Goal: Find specific page/section: Find specific page/section

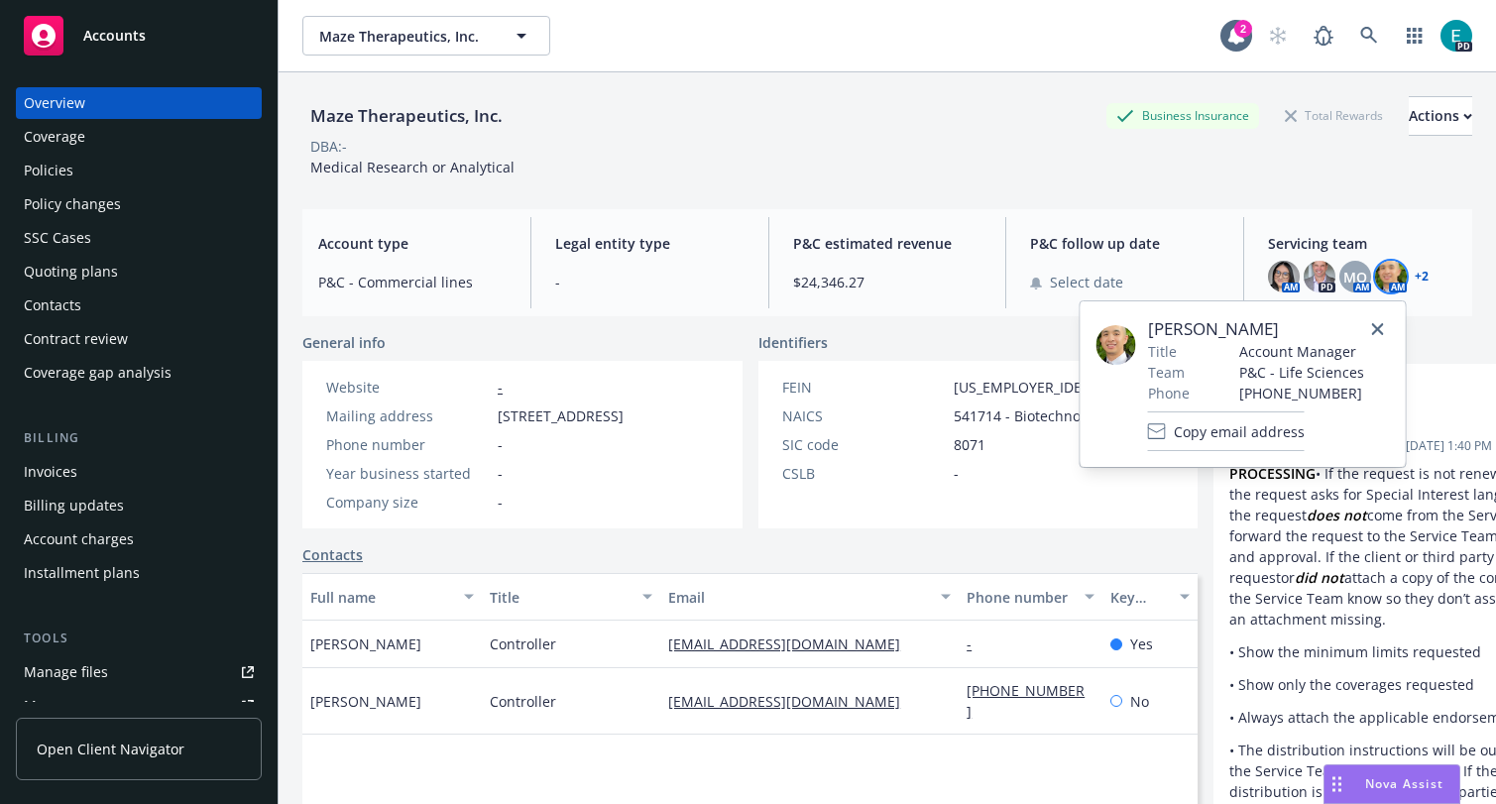
scroll to position [7949, 0]
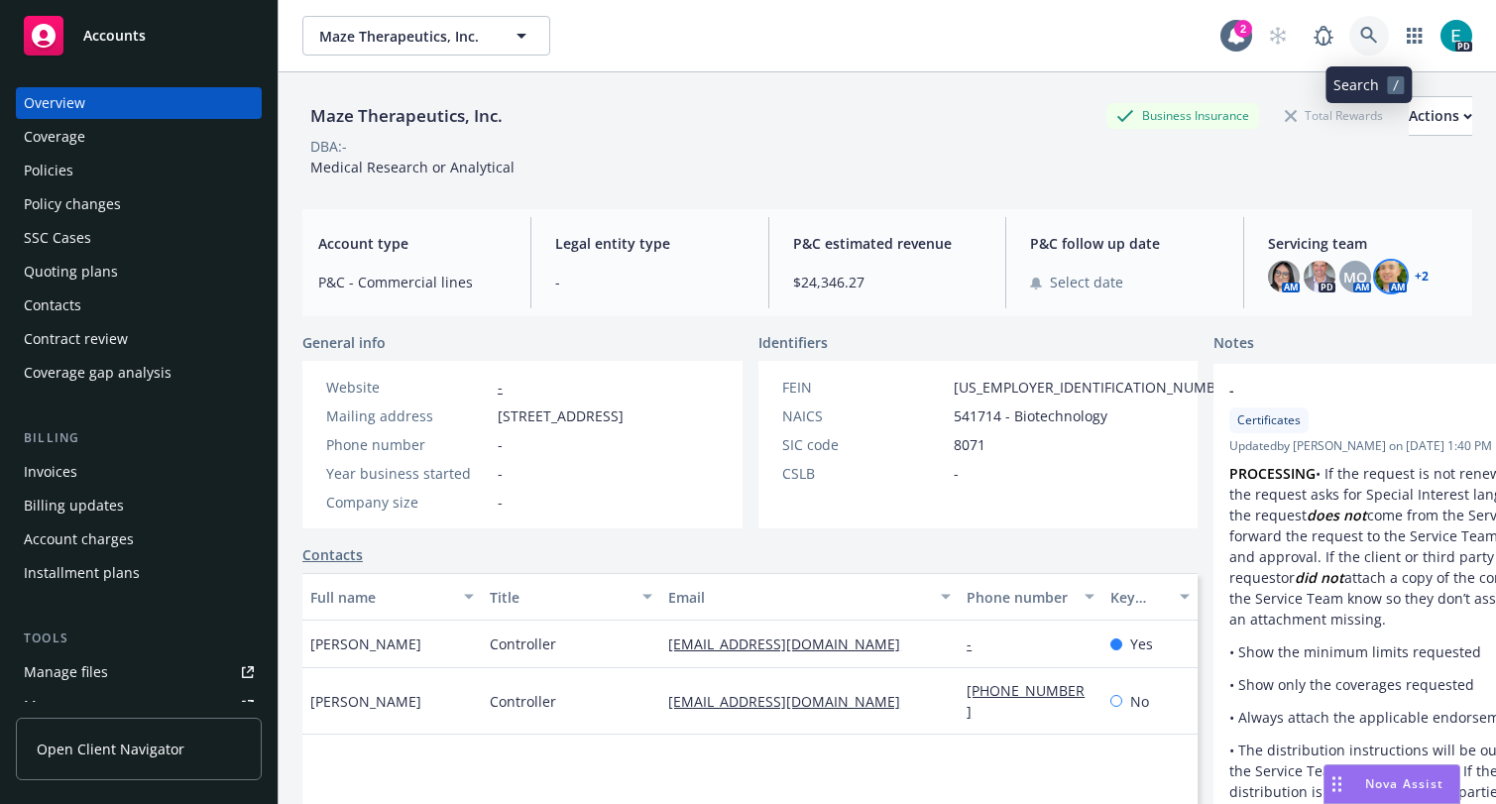
click at [1375, 33] on icon at bounding box center [1369, 36] width 18 height 18
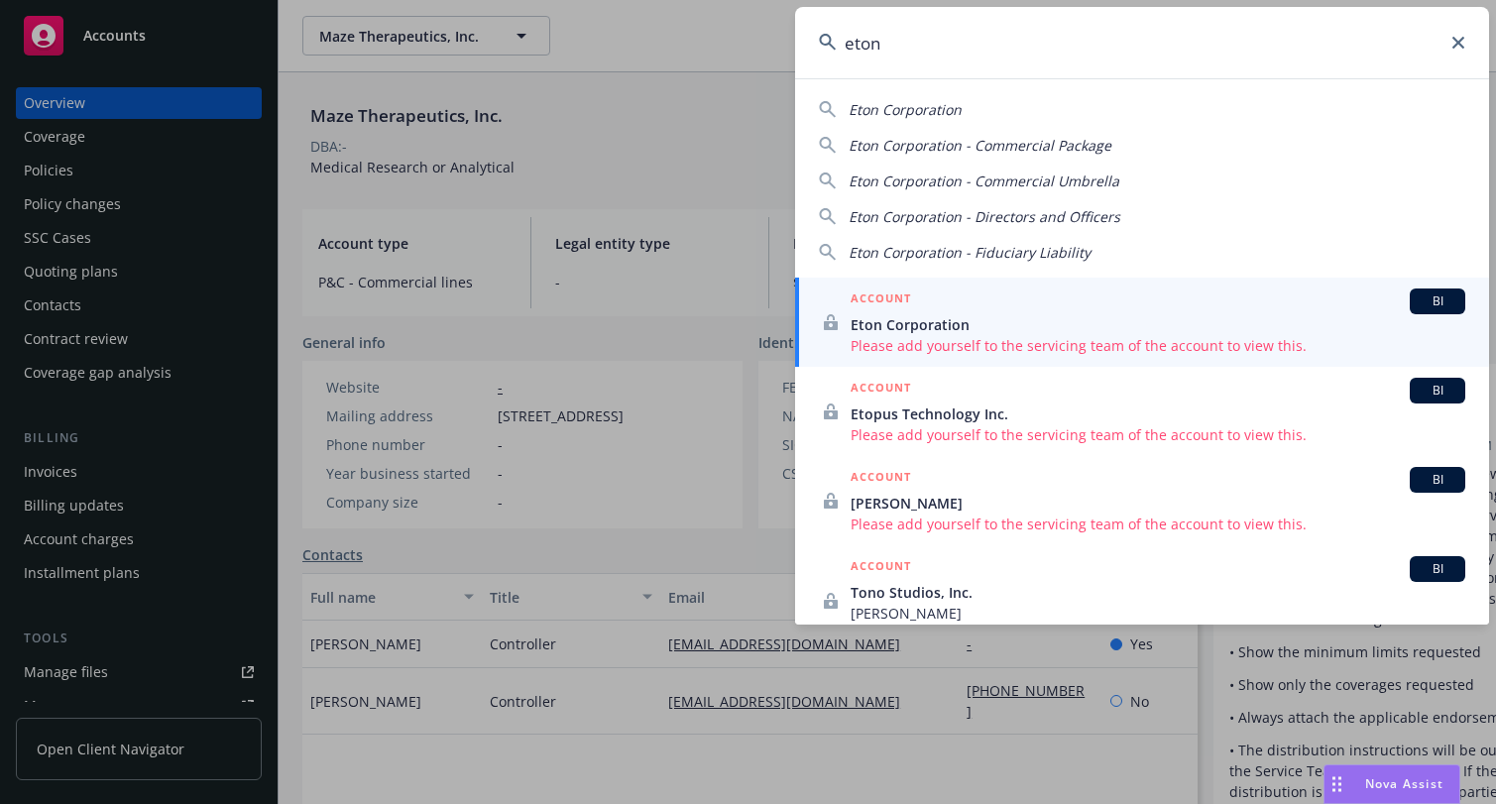
type input "eton"
click at [909, 335] on span "Please add yourself to the servicing team of the account to view this." at bounding box center [1158, 345] width 615 height 21
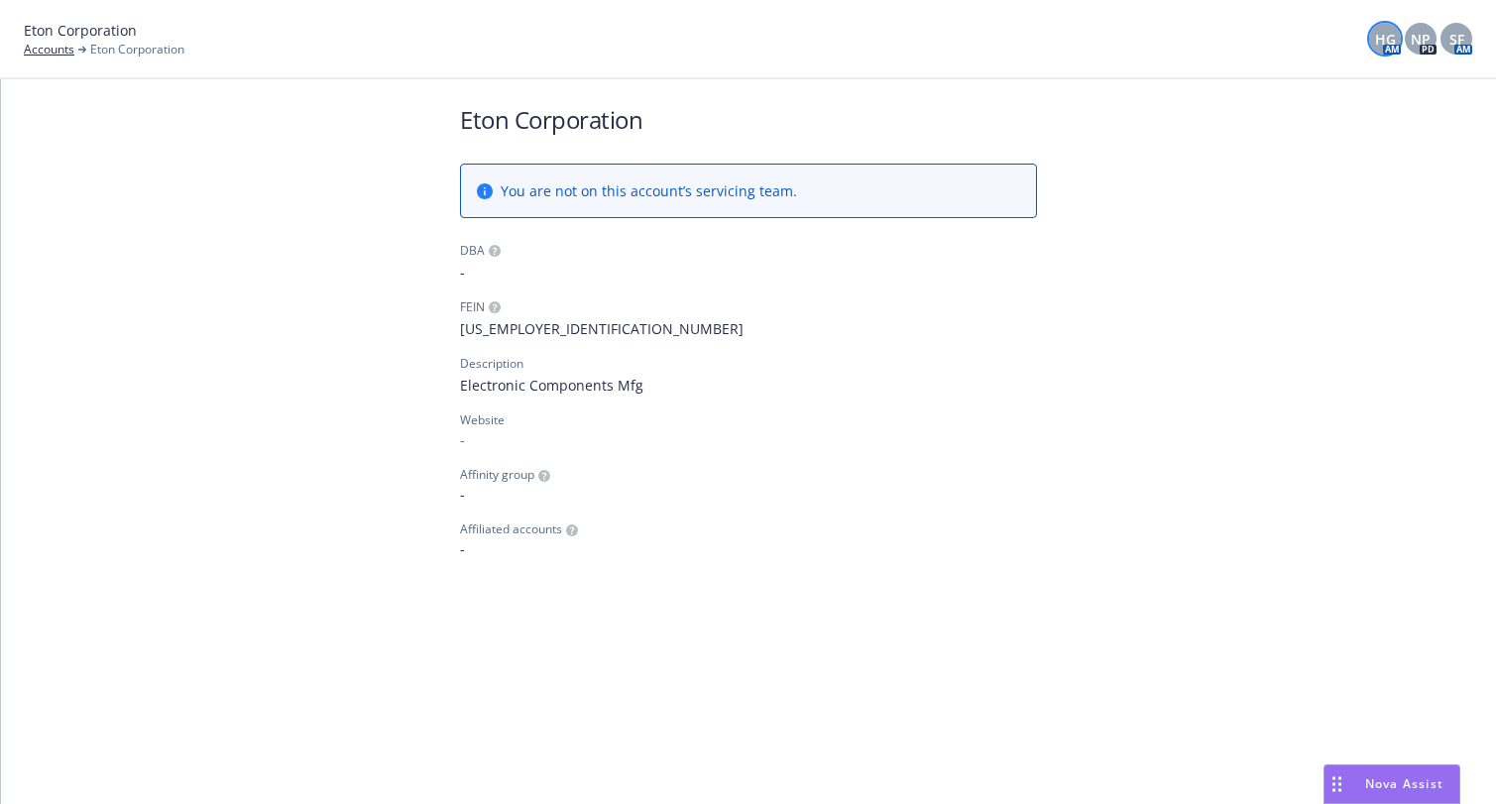
click at [1388, 37] on span "HG" at bounding box center [1385, 39] width 21 height 21
click at [1422, 34] on span "NP" at bounding box center [1421, 39] width 20 height 21
click at [1454, 35] on span "SF" at bounding box center [1456, 39] width 15 height 21
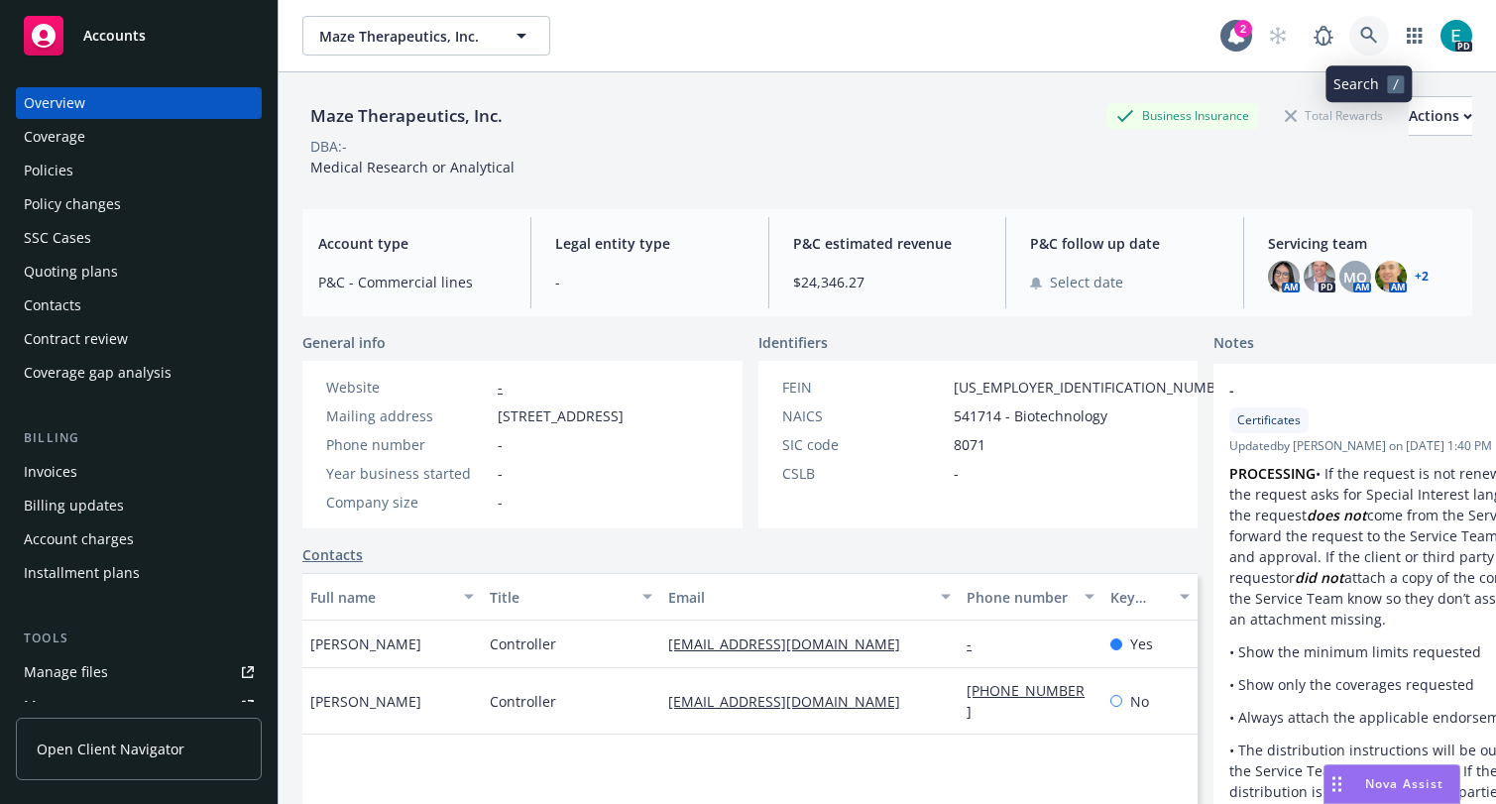
click at [1361, 32] on icon at bounding box center [1368, 35] width 17 height 17
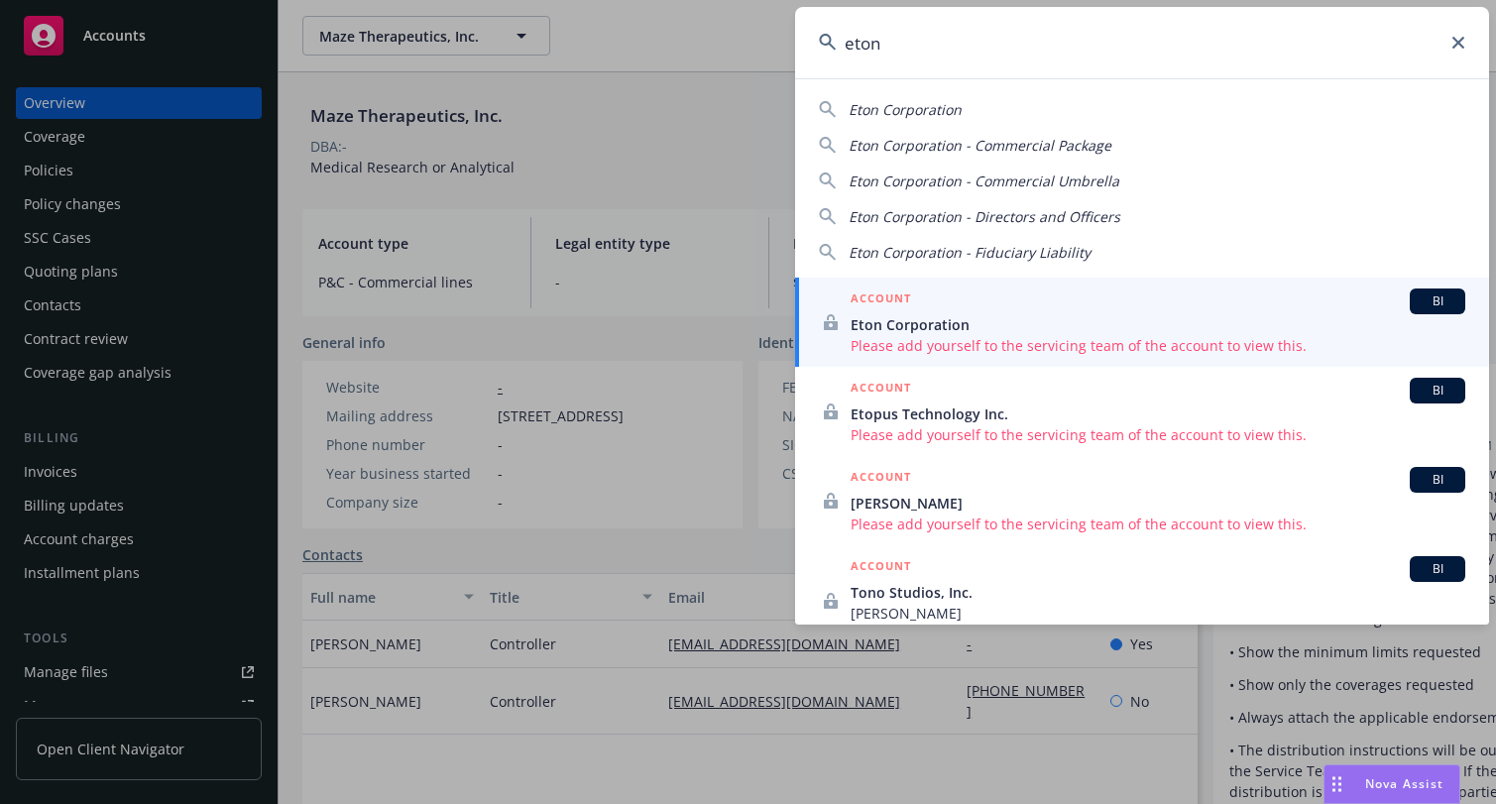
click at [957, 216] on span "Eton Corporation - Directors and Officers" at bounding box center [985, 216] width 272 height 19
type input "Eton Corporation - Directors and Officers"
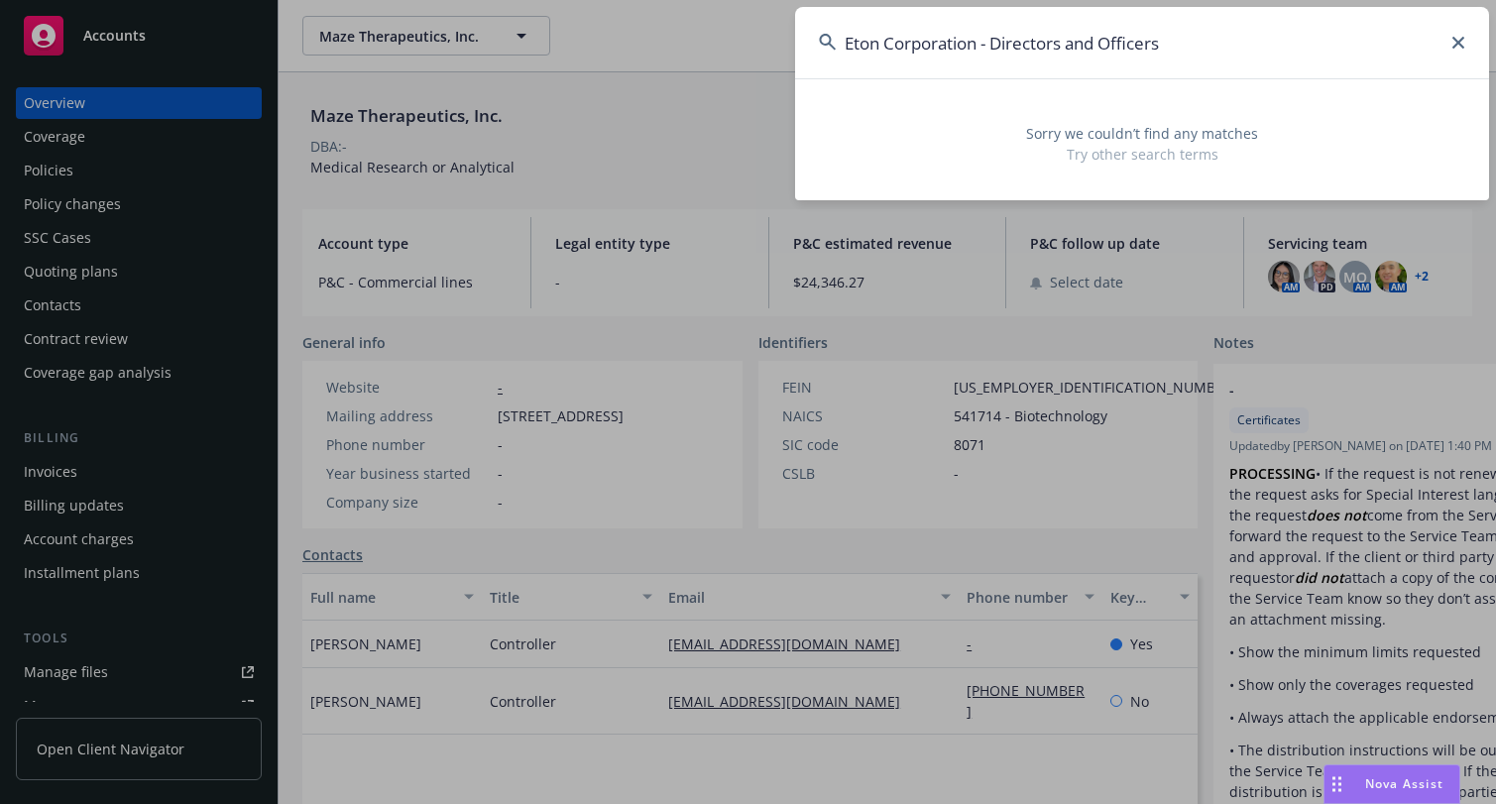
click at [1456, 39] on icon at bounding box center [1458, 43] width 12 height 12
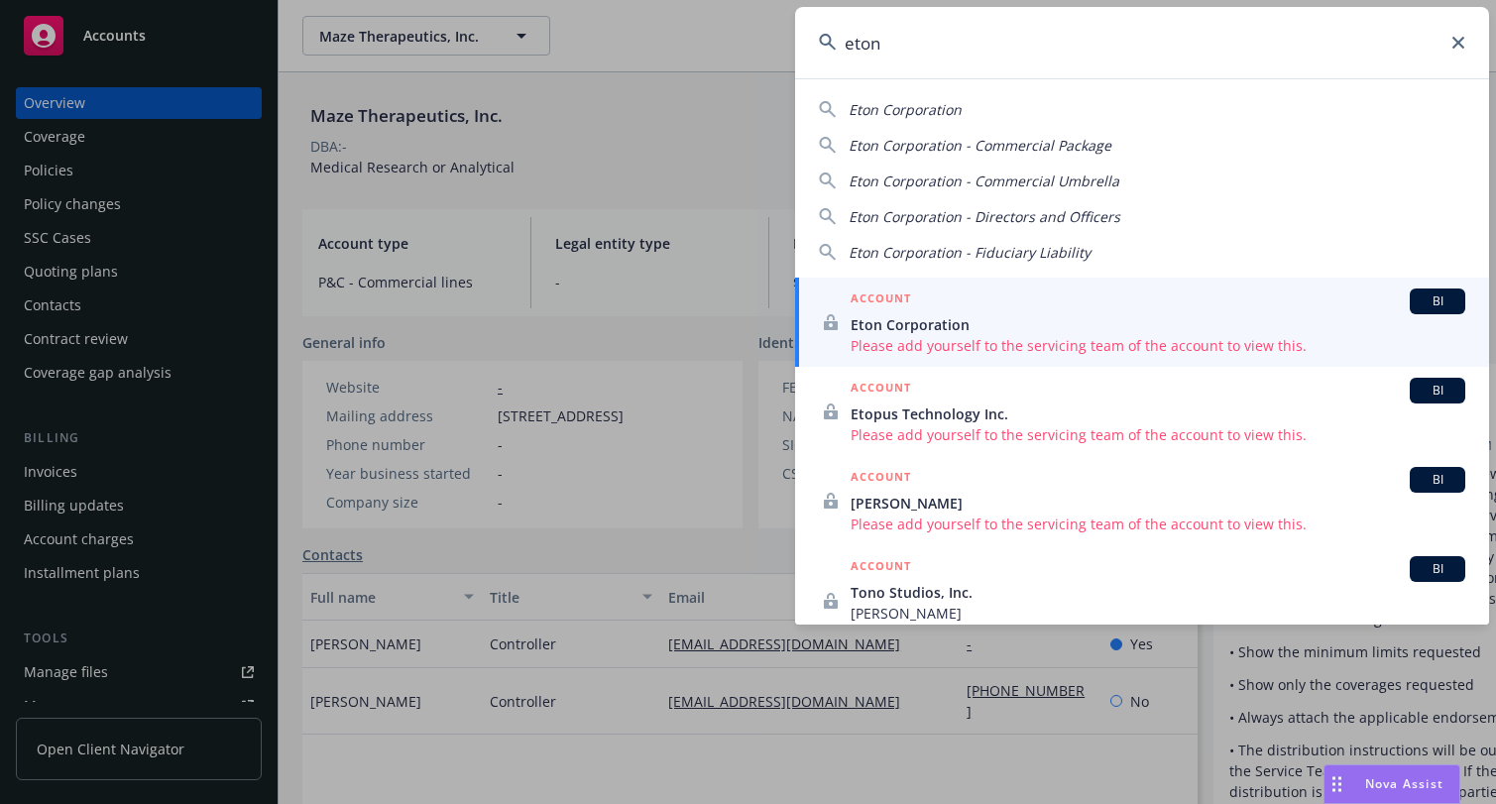
click at [1002, 109] on div "Eton Corporation" at bounding box center [1142, 109] width 646 height 21
type input "Eton Corporation"
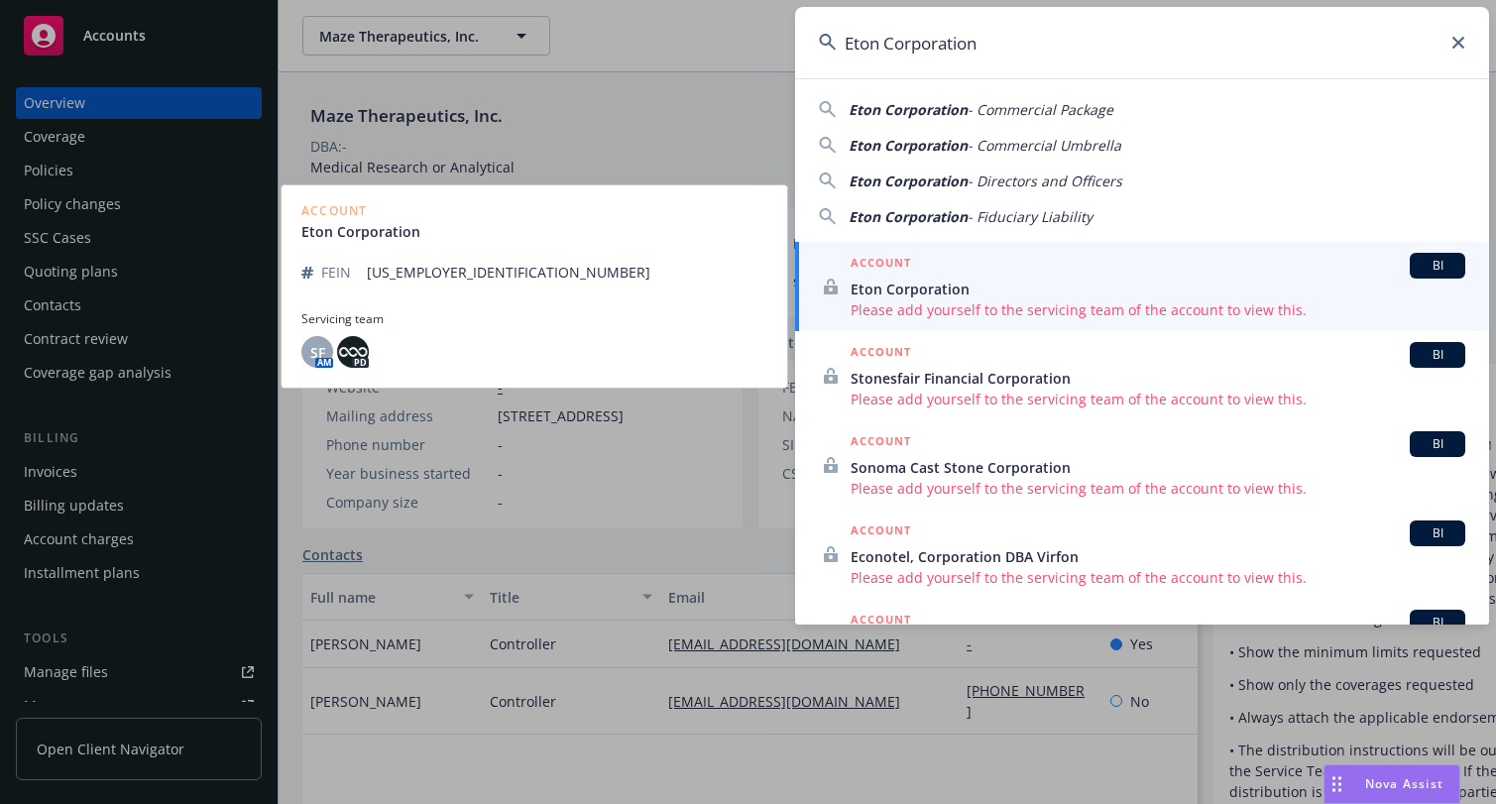
click at [956, 270] on div "ACCOUNT BI" at bounding box center [1158, 266] width 615 height 26
